Goal: Transaction & Acquisition: Purchase product/service

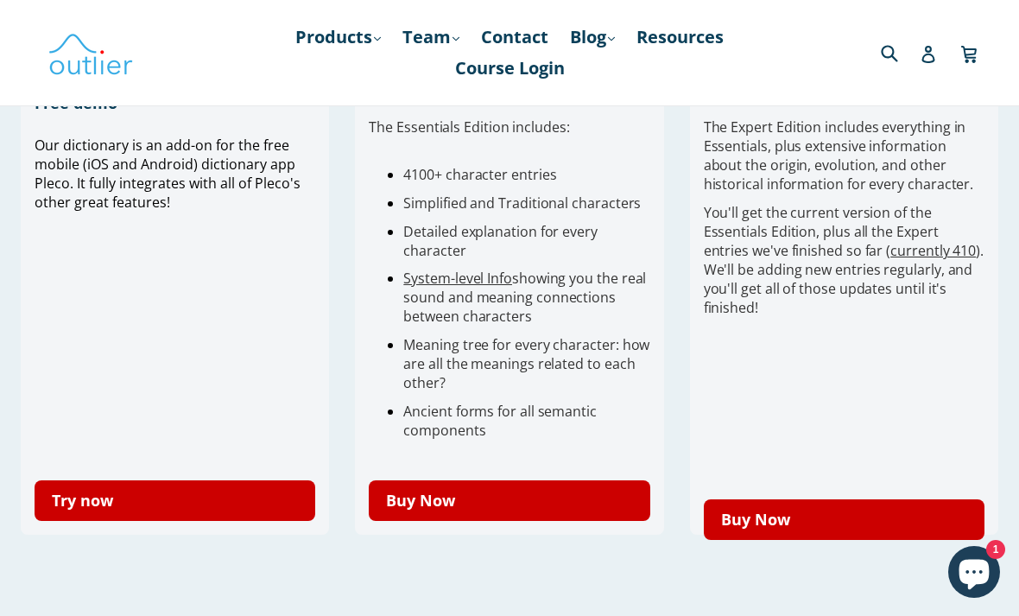
scroll to position [600, 0]
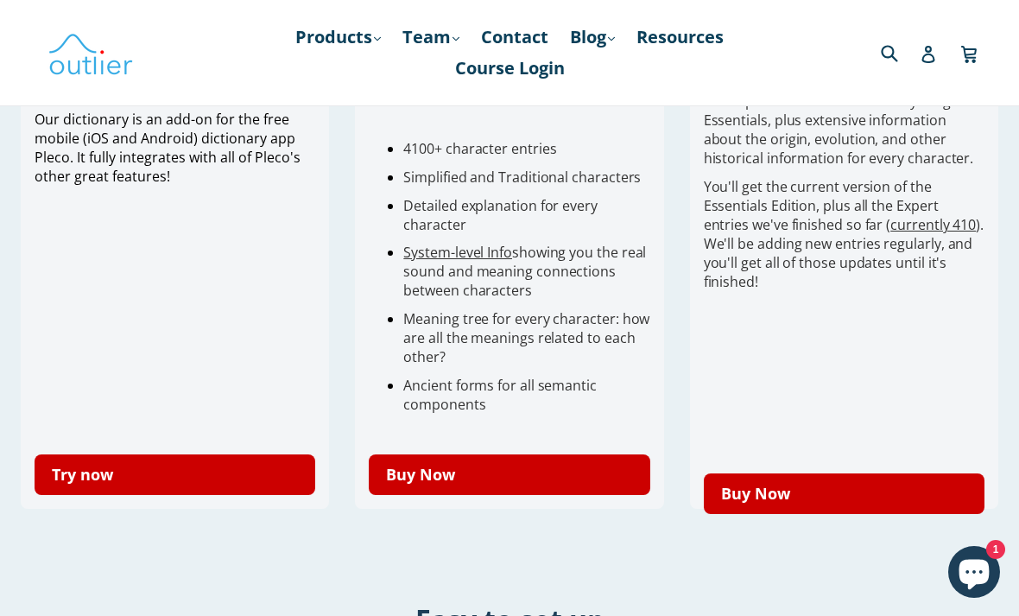
click at [228, 523] on div "Free demo Our dictionary is an add-on for the free mobile (iOS and Android) dic…" at bounding box center [510, 266] width 978 height 527
click at [235, 489] on link "Try now" at bounding box center [175, 474] width 281 height 41
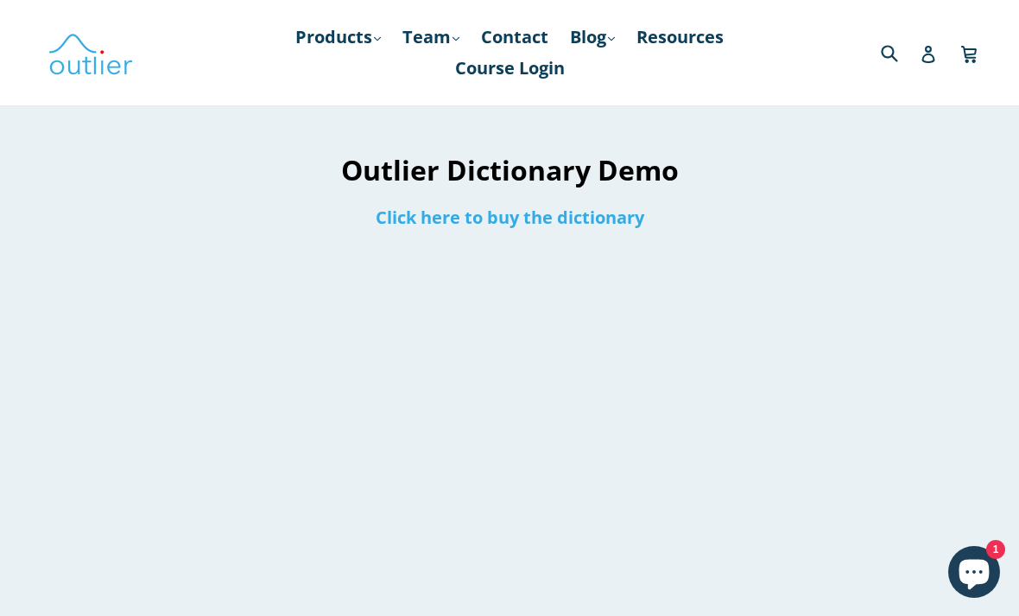
click at [591, 224] on link "Click here to buy the dictionary" at bounding box center [510, 217] width 269 height 23
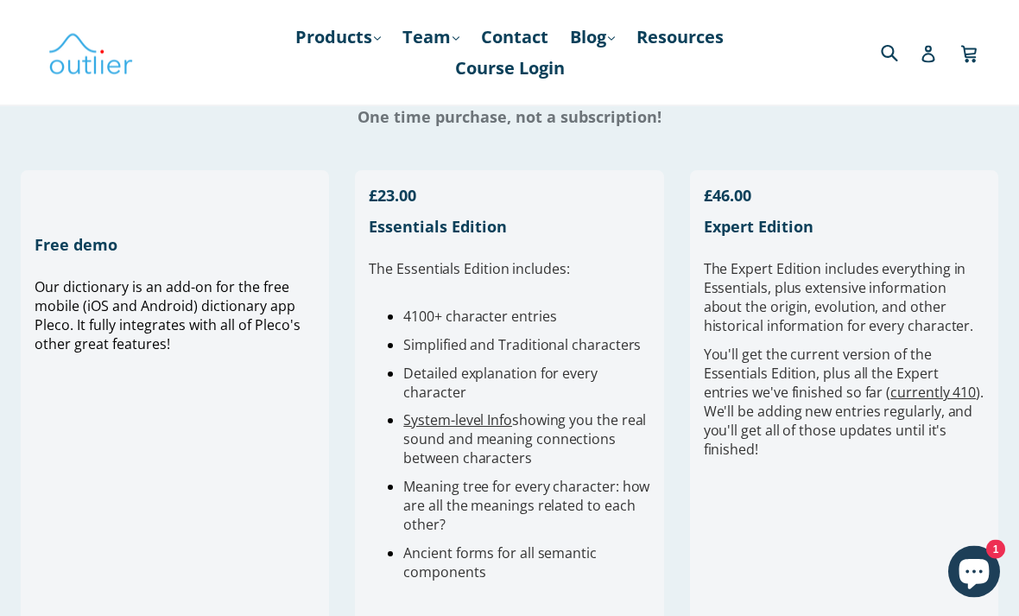
scroll to position [432, 0]
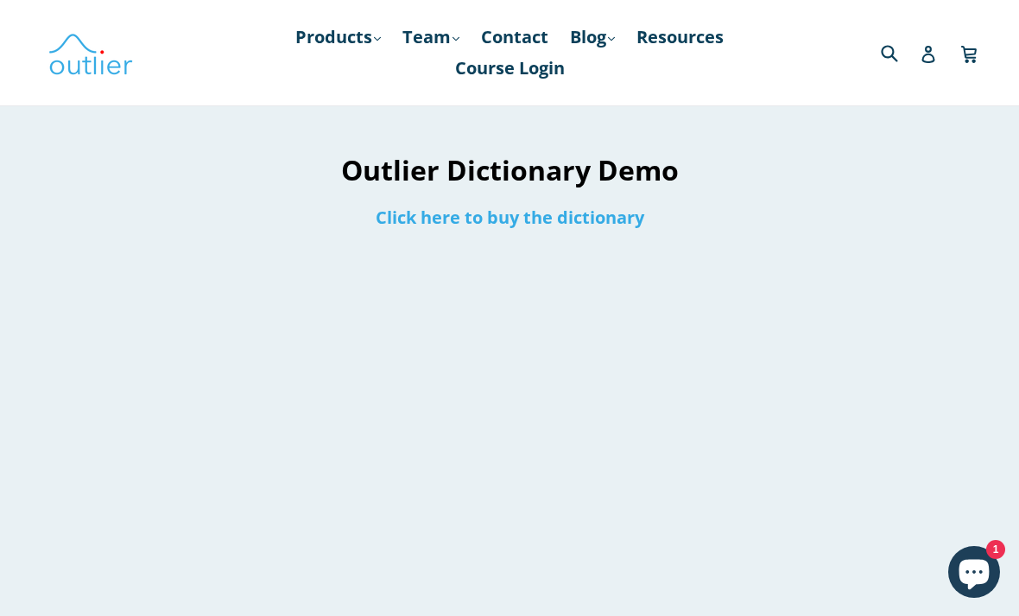
click at [598, 172] on h1 "Outlier Dictionary Demo" at bounding box center [509, 169] width 492 height 37
click at [665, 166] on h1 "Outlier Dictionary Demo" at bounding box center [509, 169] width 492 height 37
click at [657, 173] on h1 "Outlier Dictionary Demo" at bounding box center [509, 169] width 492 height 37
click at [550, 180] on h1 "Outlier Dictionary Demo" at bounding box center [509, 169] width 492 height 37
click at [568, 214] on link "Click here to buy the dictionary" at bounding box center [510, 217] width 269 height 23
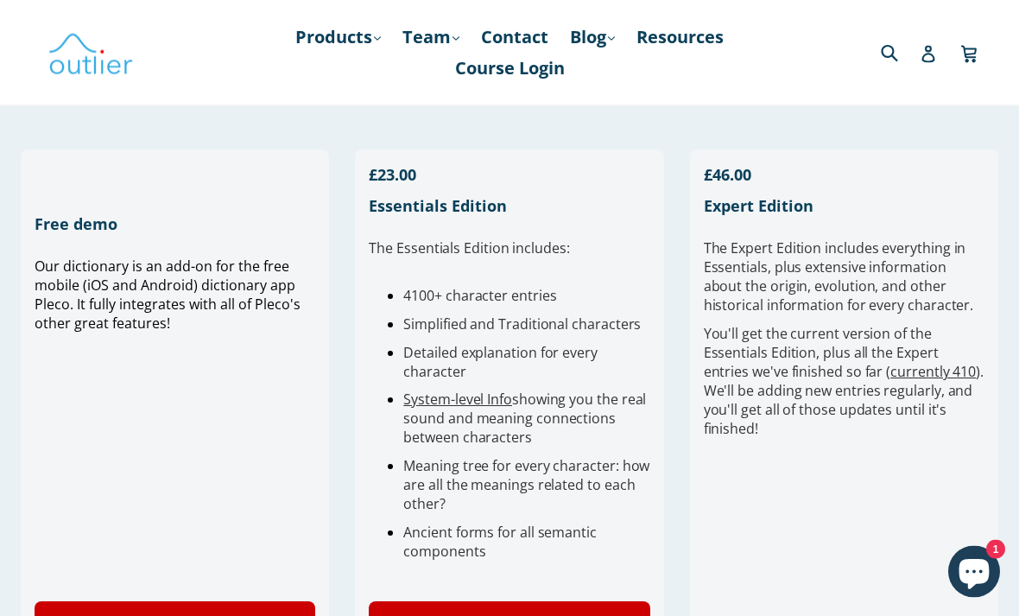
scroll to position [454, 0]
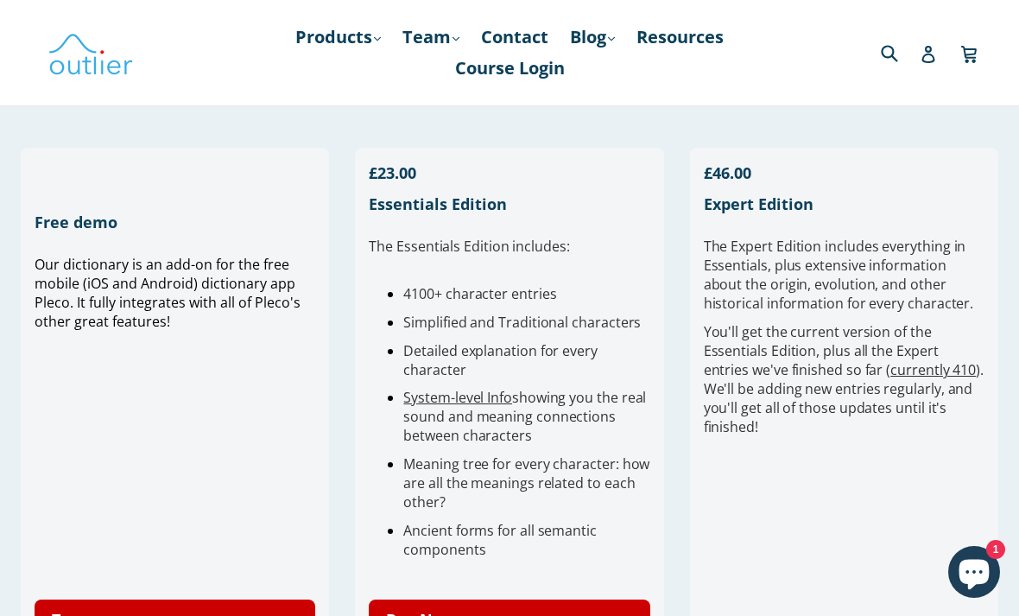
click at [211, 613] on link "Try now" at bounding box center [175, 620] width 281 height 41
